Goal: Register for event/course

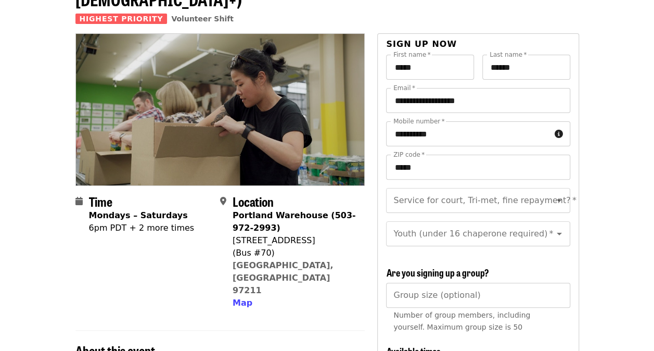
scroll to position [99, 0]
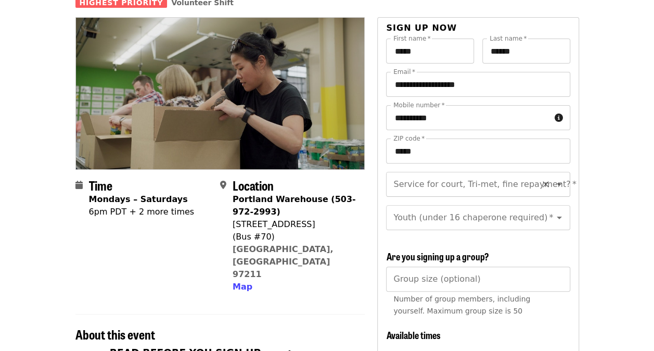
click at [553, 178] on icon "Open" at bounding box center [559, 184] width 12 height 12
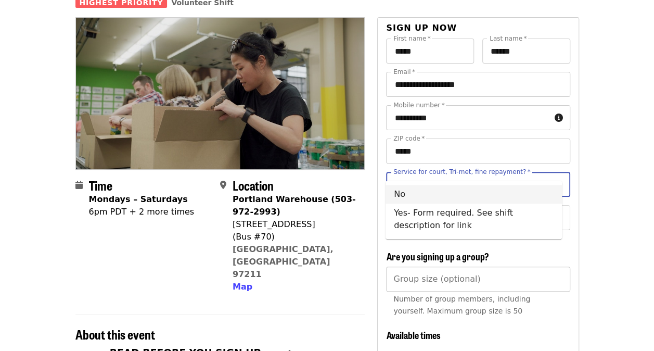
click at [494, 198] on li "No" at bounding box center [473, 194] width 176 height 19
type input "**"
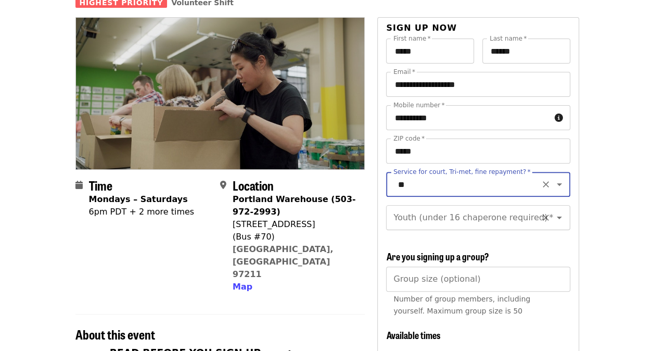
click at [553, 211] on icon "Open" at bounding box center [559, 217] width 12 height 12
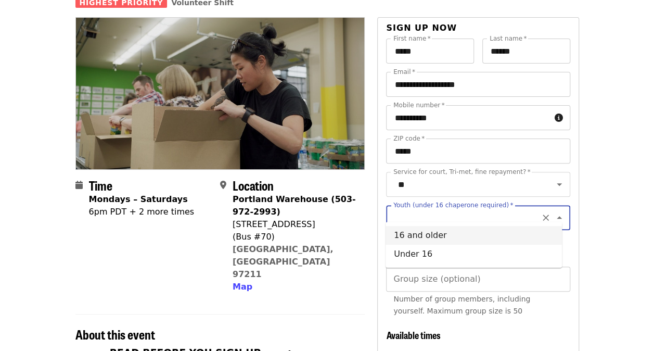
click at [491, 238] on li "16 and older" at bounding box center [473, 235] width 176 height 19
type input "**********"
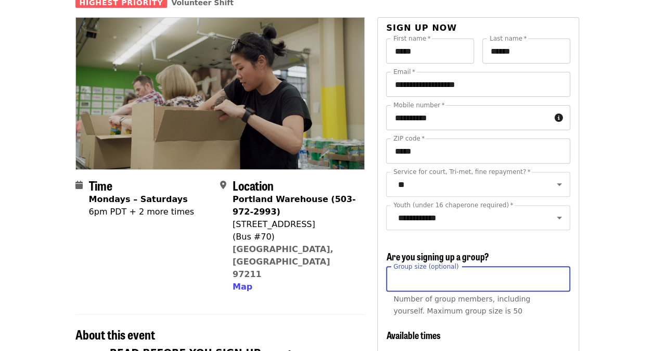
click at [492, 276] on input "Group size (optional)" at bounding box center [478, 278] width 184 height 25
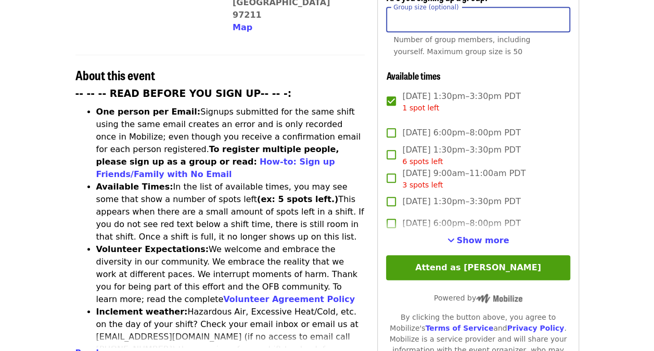
scroll to position [367, 0]
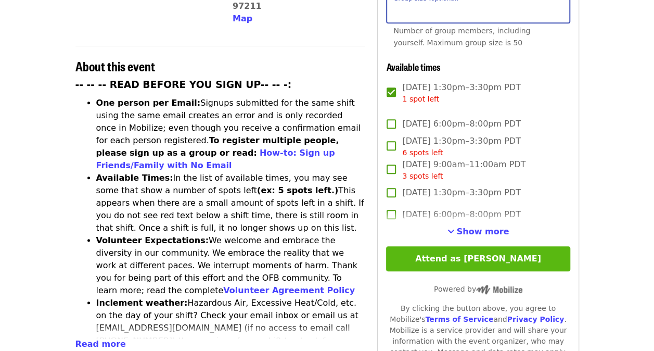
type input "*"
click at [507, 262] on button "Attend as [PERSON_NAME]" at bounding box center [478, 258] width 184 height 25
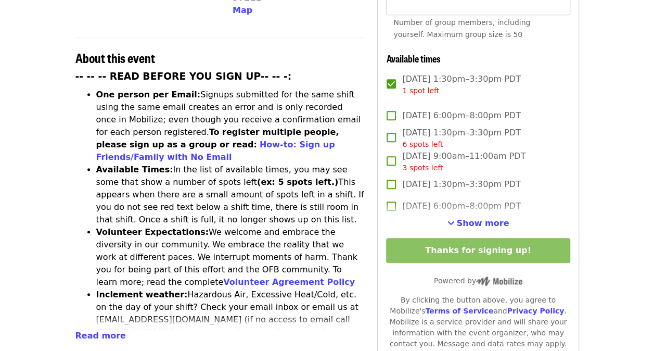
scroll to position [359, 0]
